Goal: Information Seeking & Learning: Learn about a topic

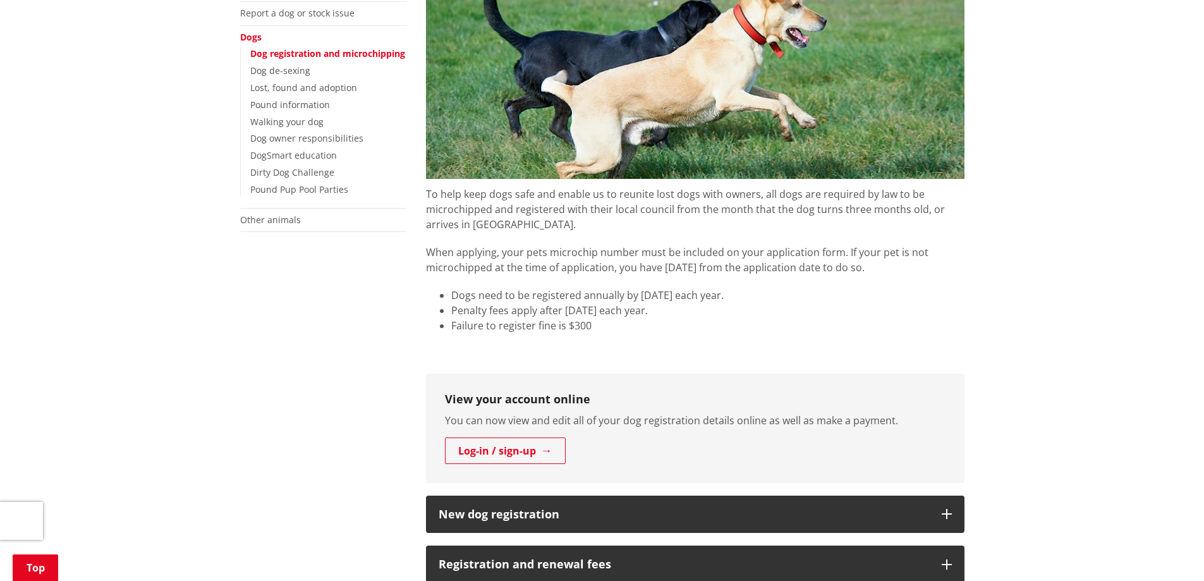
scroll to position [316, 0]
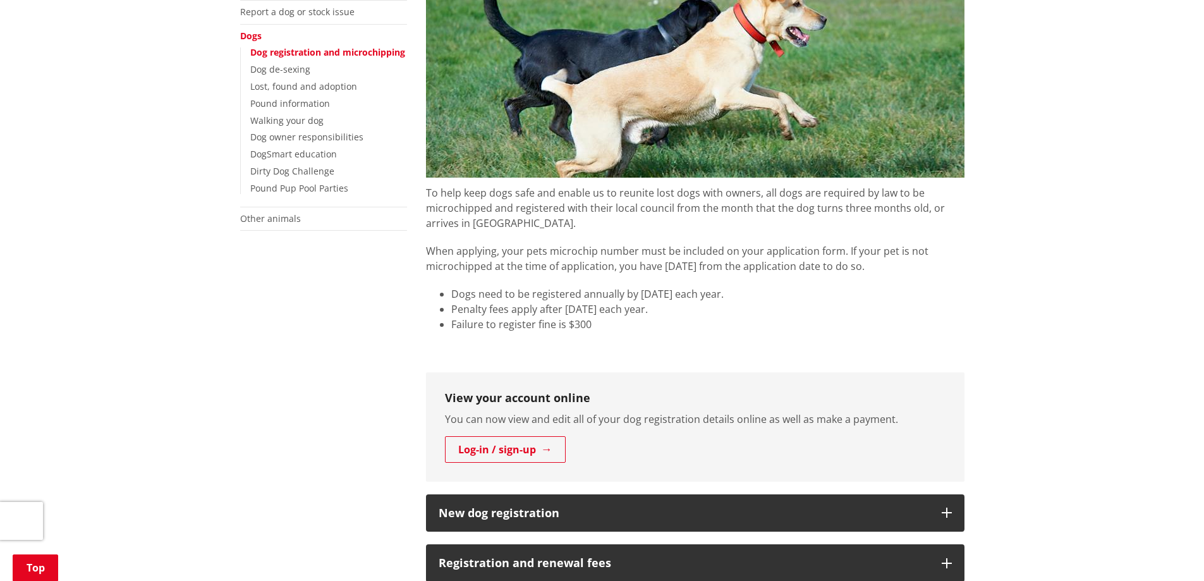
drag, startPoint x: 453, startPoint y: 296, endPoint x: 731, endPoint y: 294, distance: 278.2
click at [726, 294] on li "Dogs need to be registered annually by [DATE] each year." at bounding box center [707, 293] width 513 height 15
click at [755, 298] on li "Dogs need to be registered annually by [DATE] each year." at bounding box center [707, 293] width 513 height 15
click at [900, 271] on p "When applying, your pets microchip number must be included on your application …" at bounding box center [695, 258] width 539 height 30
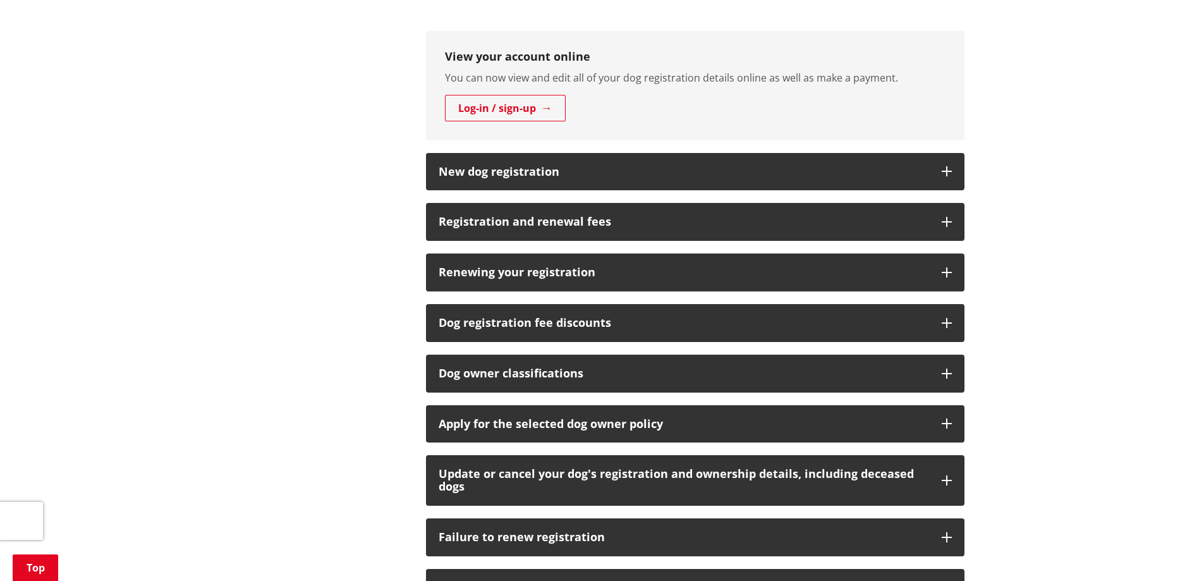
scroll to position [695, 0]
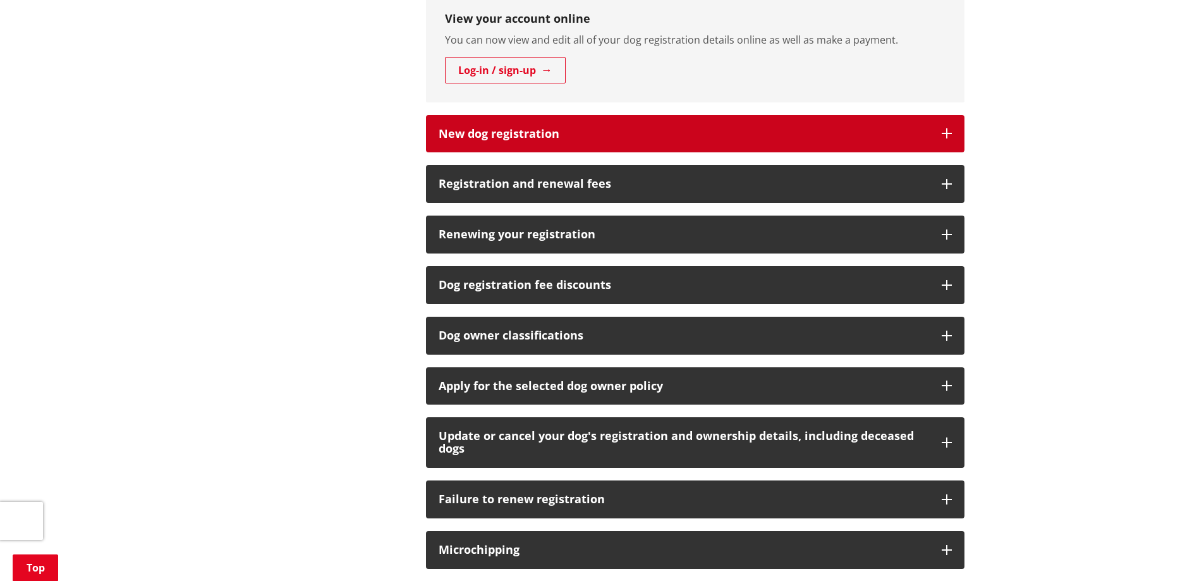
click at [508, 133] on h3 "New dog registration" at bounding box center [684, 134] width 491 height 13
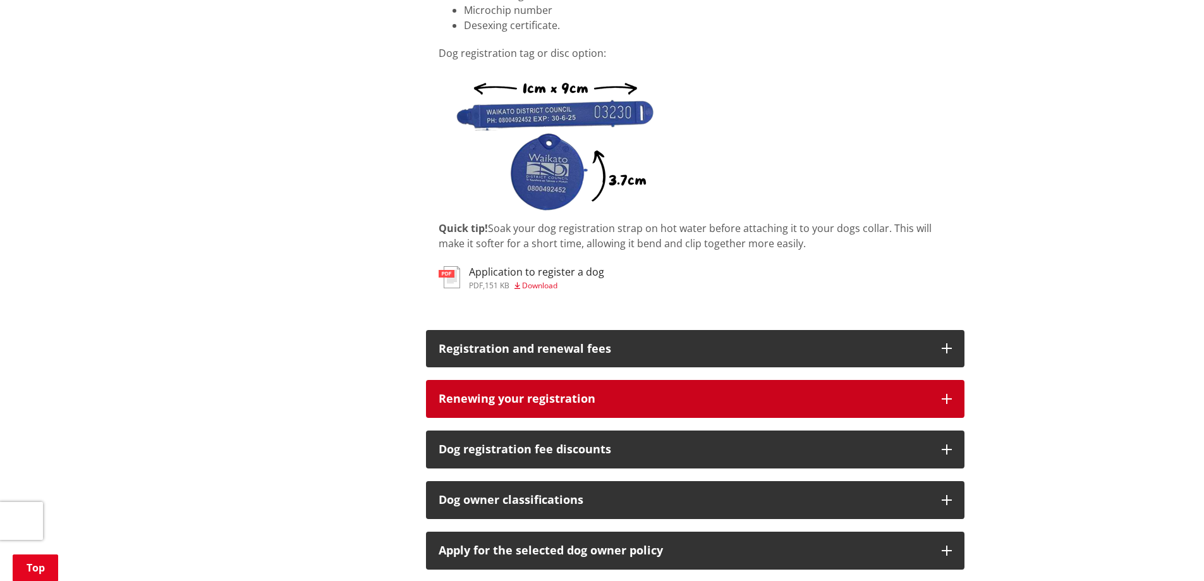
scroll to position [1012, 0]
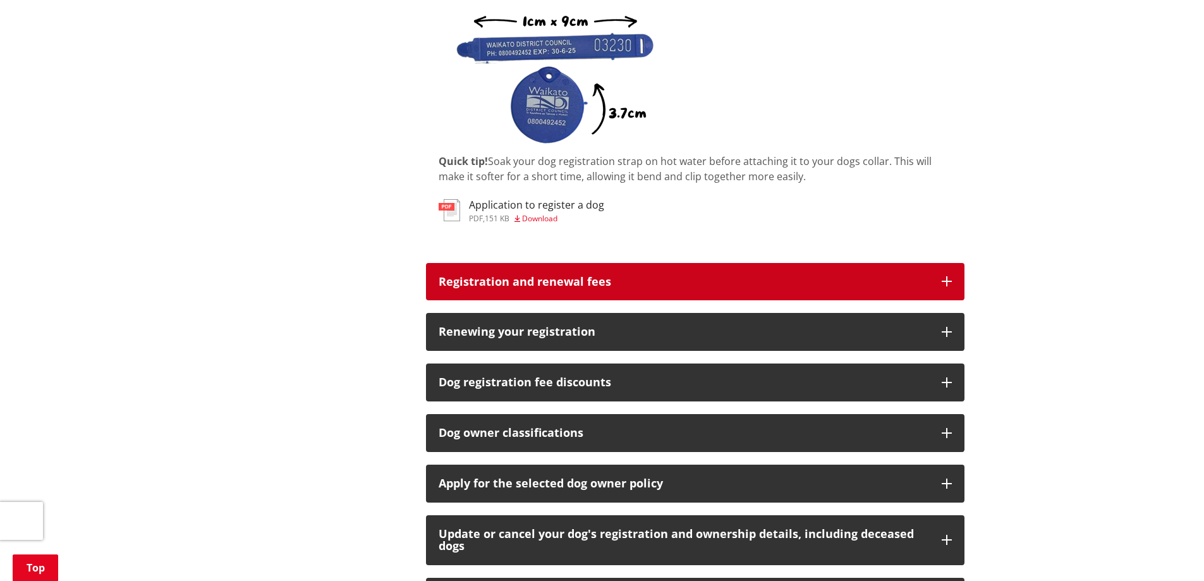
click at [551, 283] on h3 "Registration and renewal fees" at bounding box center [684, 282] width 491 height 13
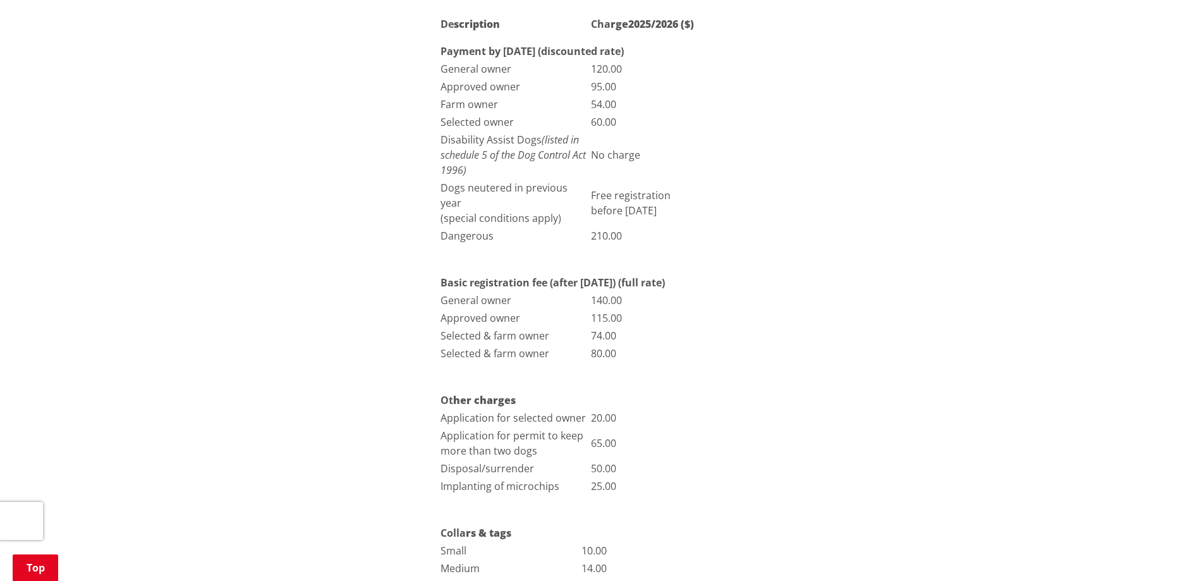
scroll to position [1328, 0]
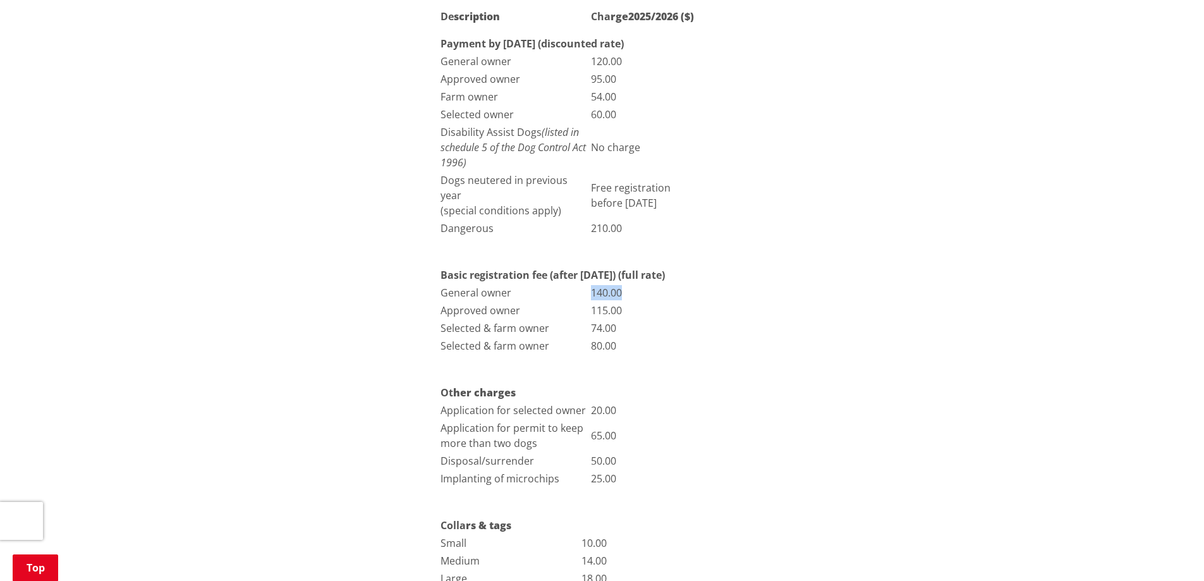
drag, startPoint x: 592, startPoint y: 277, endPoint x: 626, endPoint y: 279, distance: 33.6
click at [626, 285] on td "140.00" at bounding box center [647, 293] width 113 height 16
click at [639, 302] on td "115.00" at bounding box center [647, 310] width 113 height 16
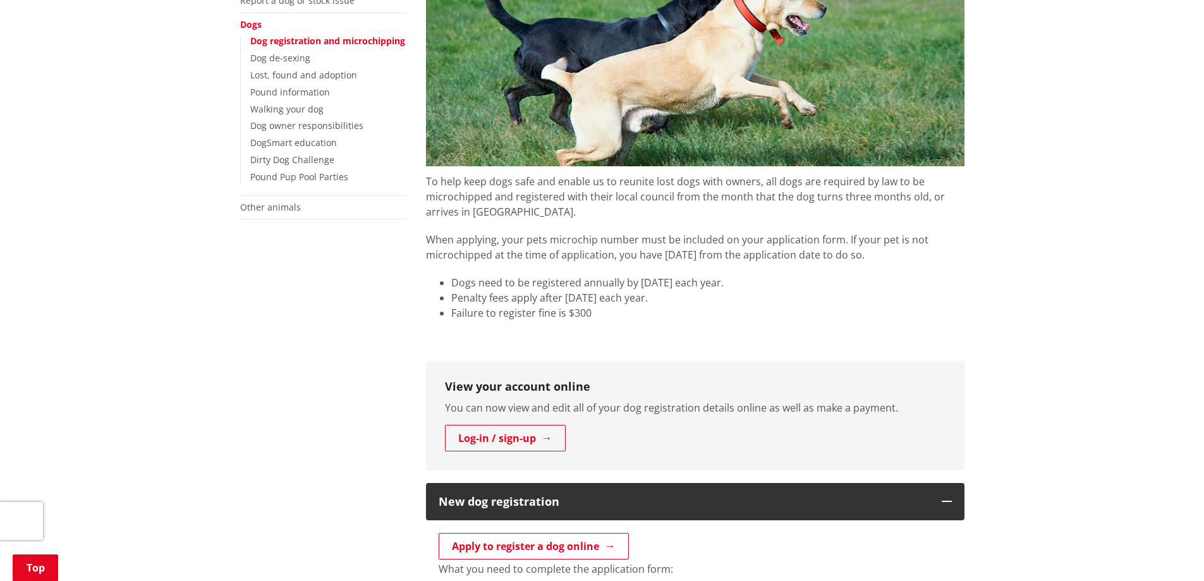
scroll to position [443, 0]
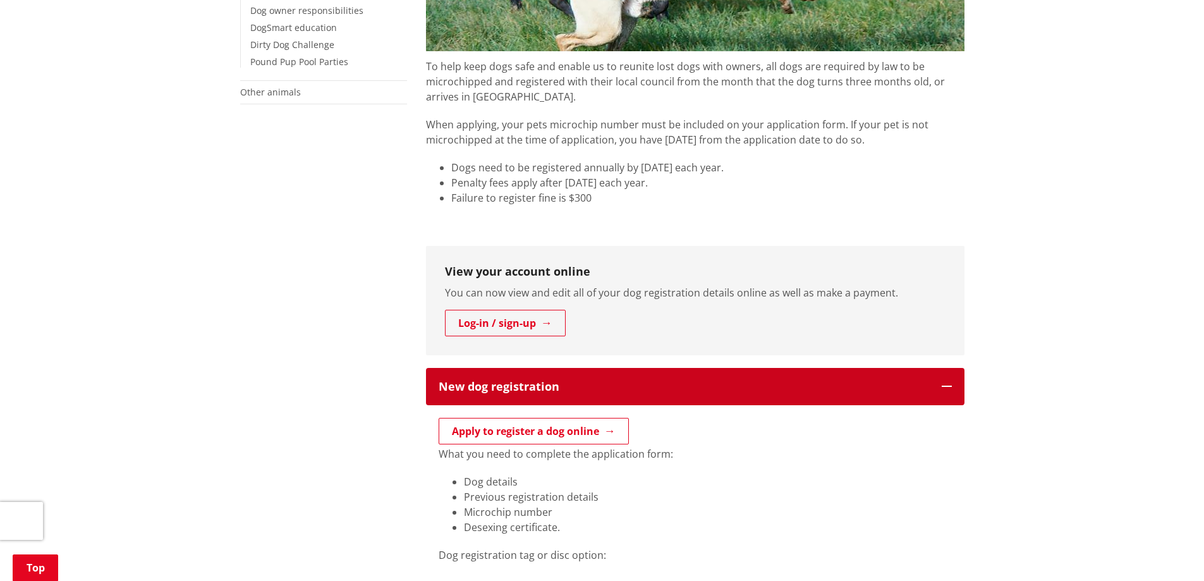
click at [946, 385] on icon "button" at bounding box center [947, 386] width 10 height 10
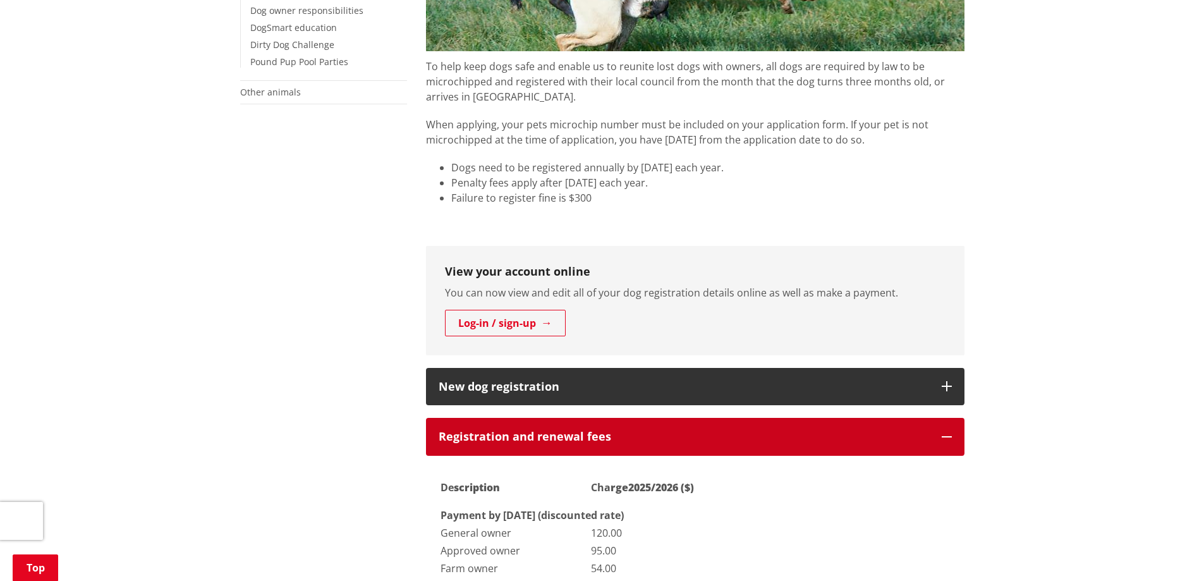
click at [957, 441] on button "Registration and renewal fees" at bounding box center [695, 437] width 539 height 38
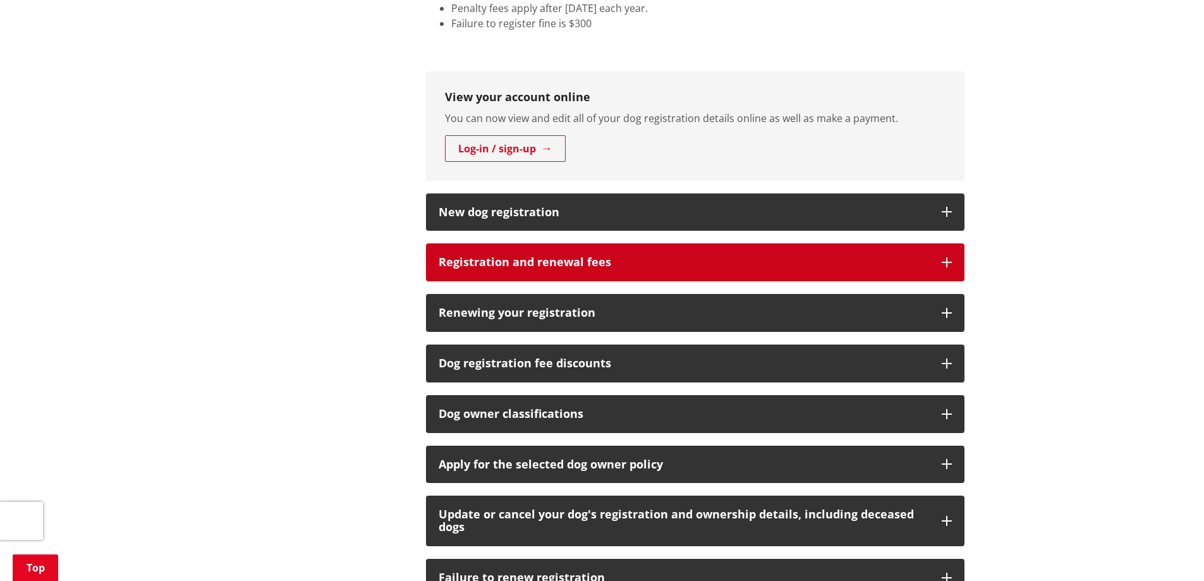
scroll to position [632, 0]
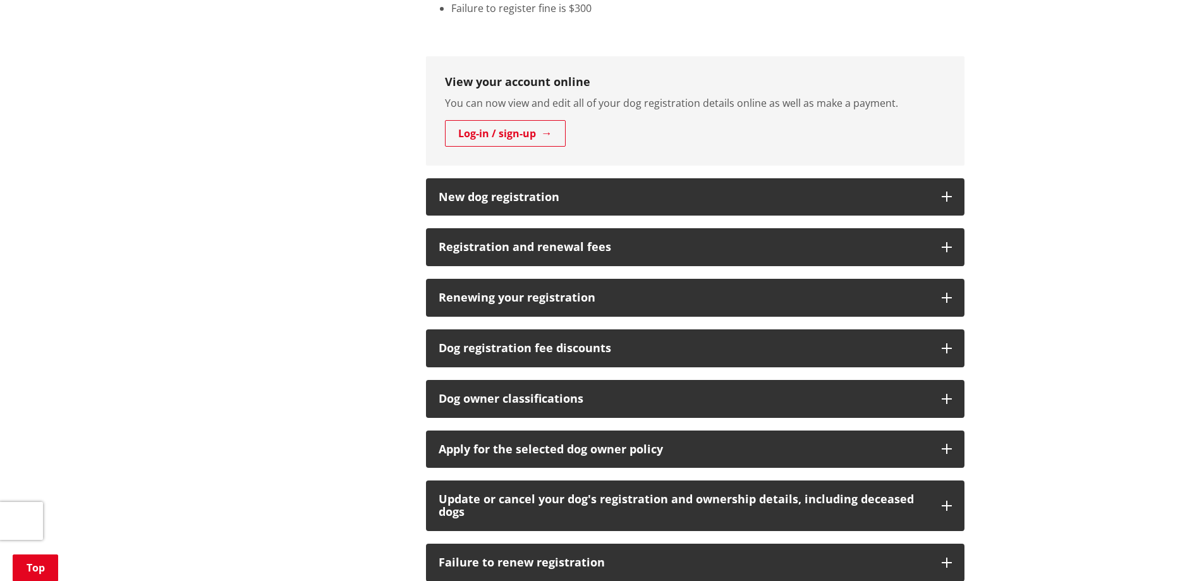
click at [1033, 414] on div "Home Services and facilities Animals Dogs Dog registration and microchipping Do…" at bounding box center [602, 234] width 1204 height 1481
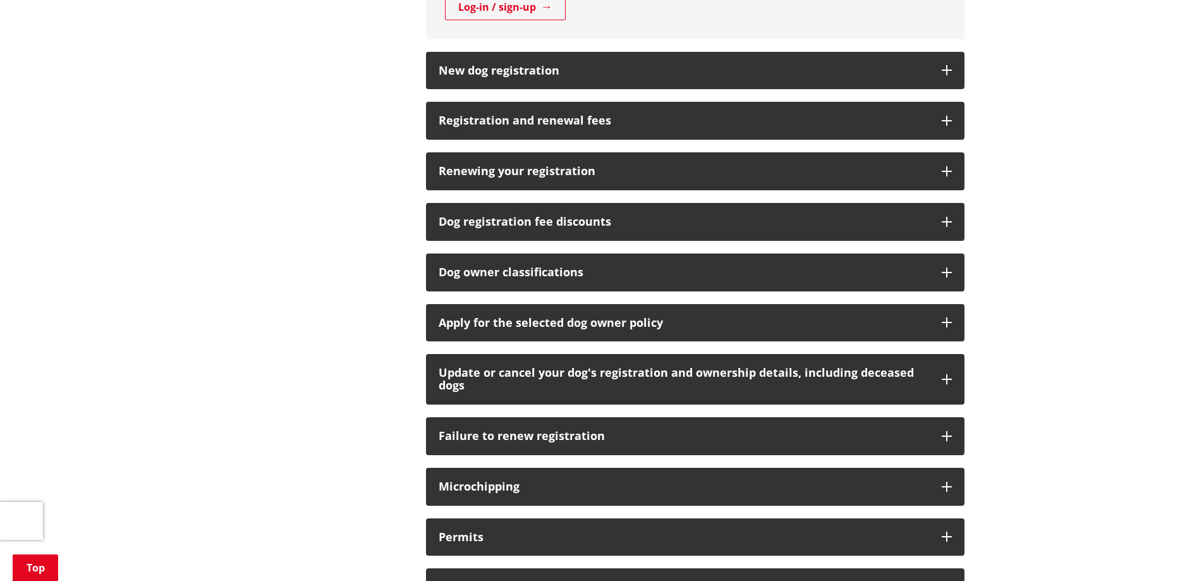
scroll to position [822, 0]
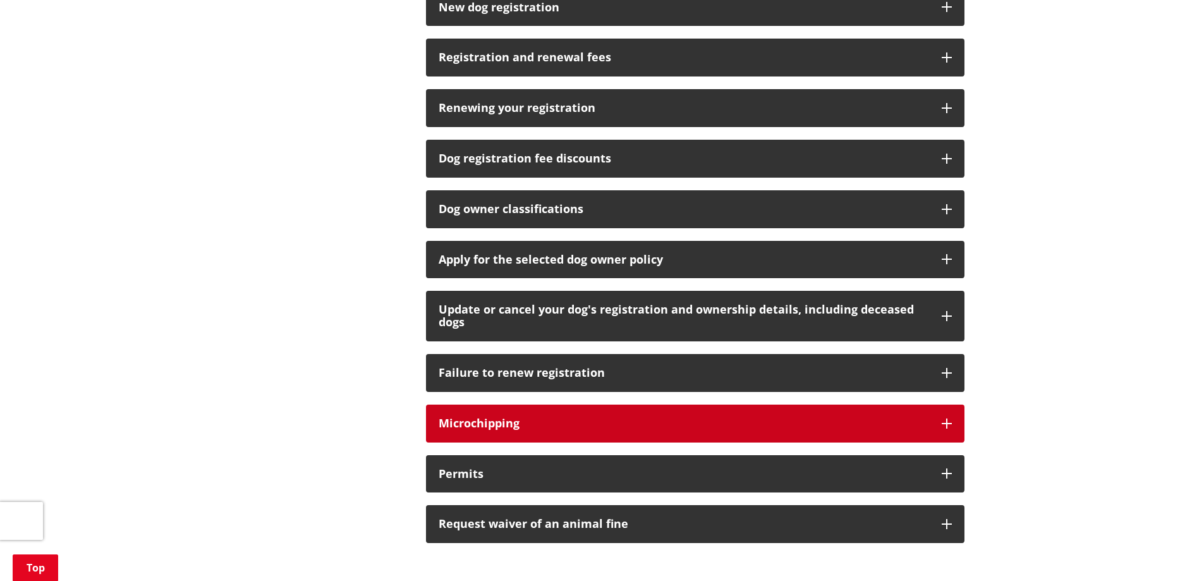
click at [589, 429] on h3 "Microchipping" at bounding box center [684, 423] width 491 height 13
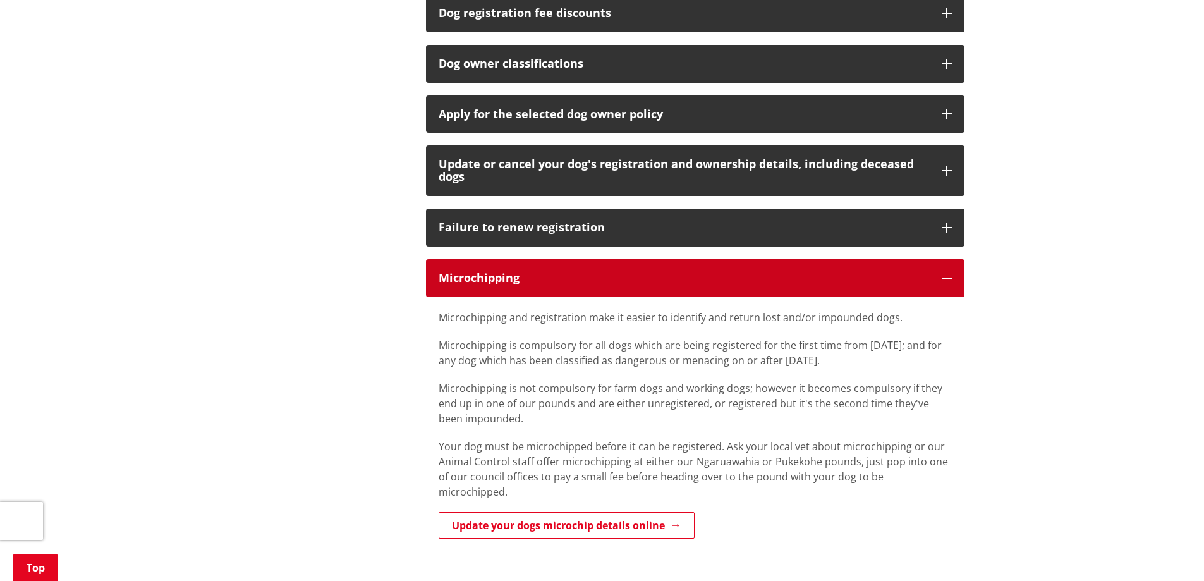
scroll to position [1012, 0]
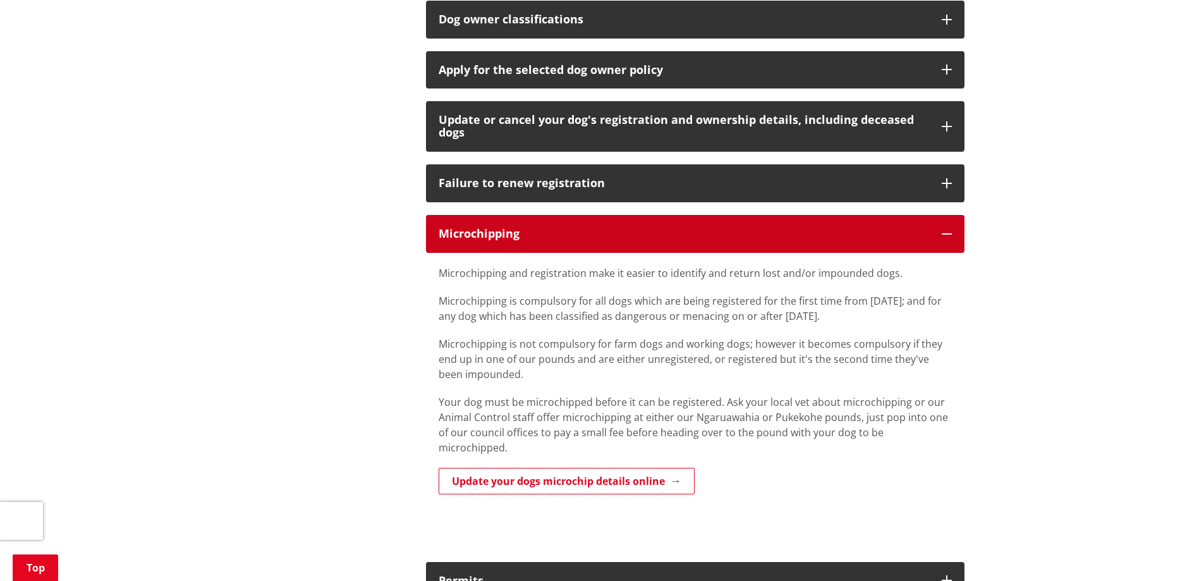
click at [900, 235] on h3 "Microchipping" at bounding box center [684, 234] width 491 height 13
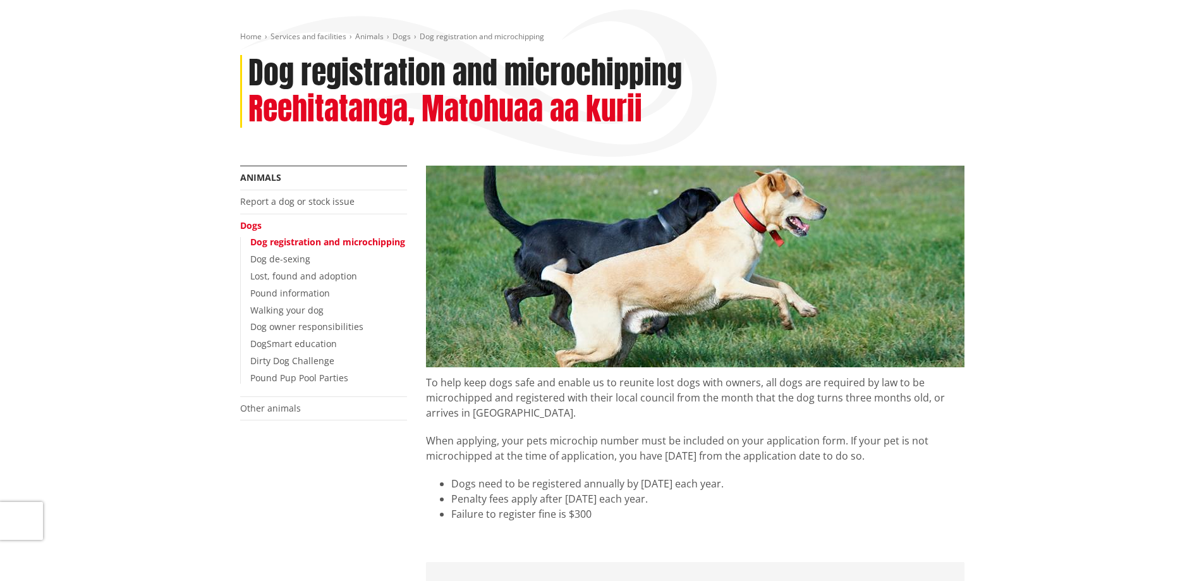
scroll to position [0, 0]
